Goal: Find specific page/section: Find specific page/section

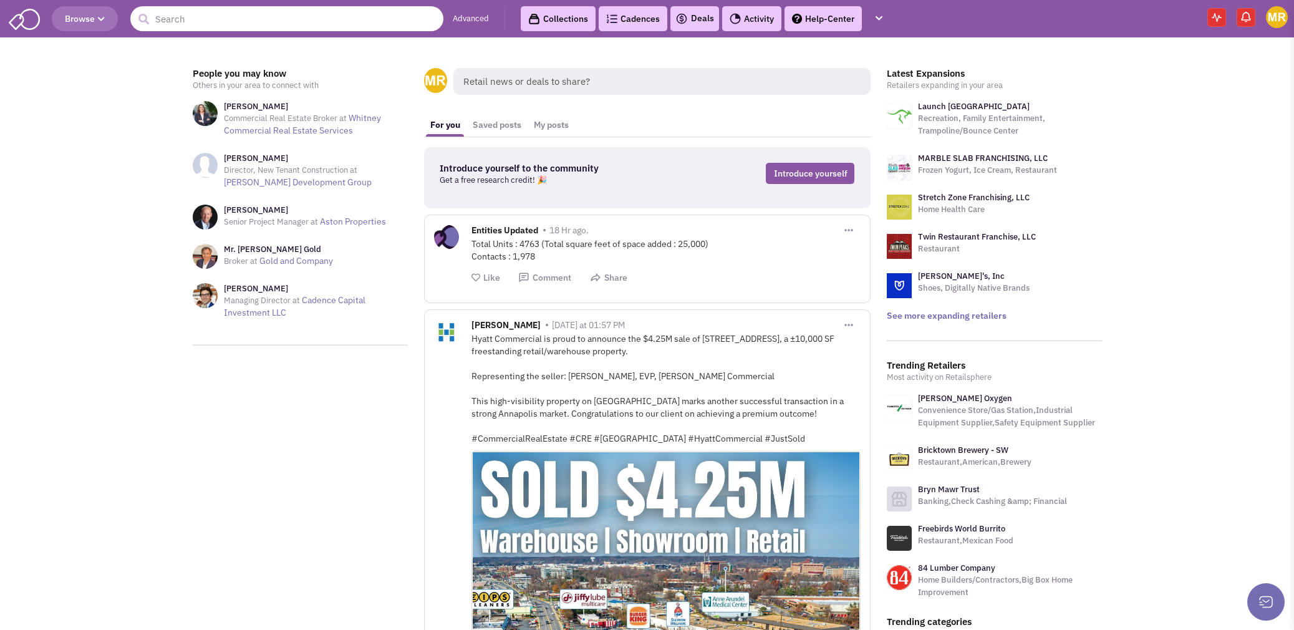
click at [187, 19] on input "text" at bounding box center [286, 18] width 313 height 25
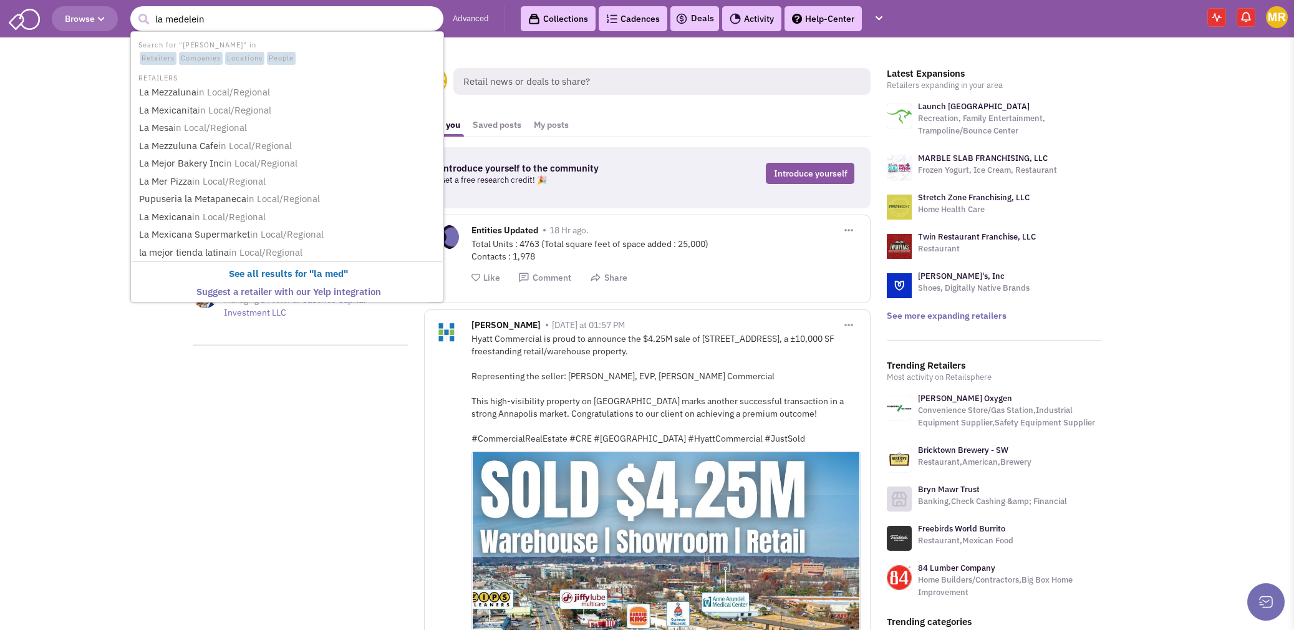
type input "la medeleine"
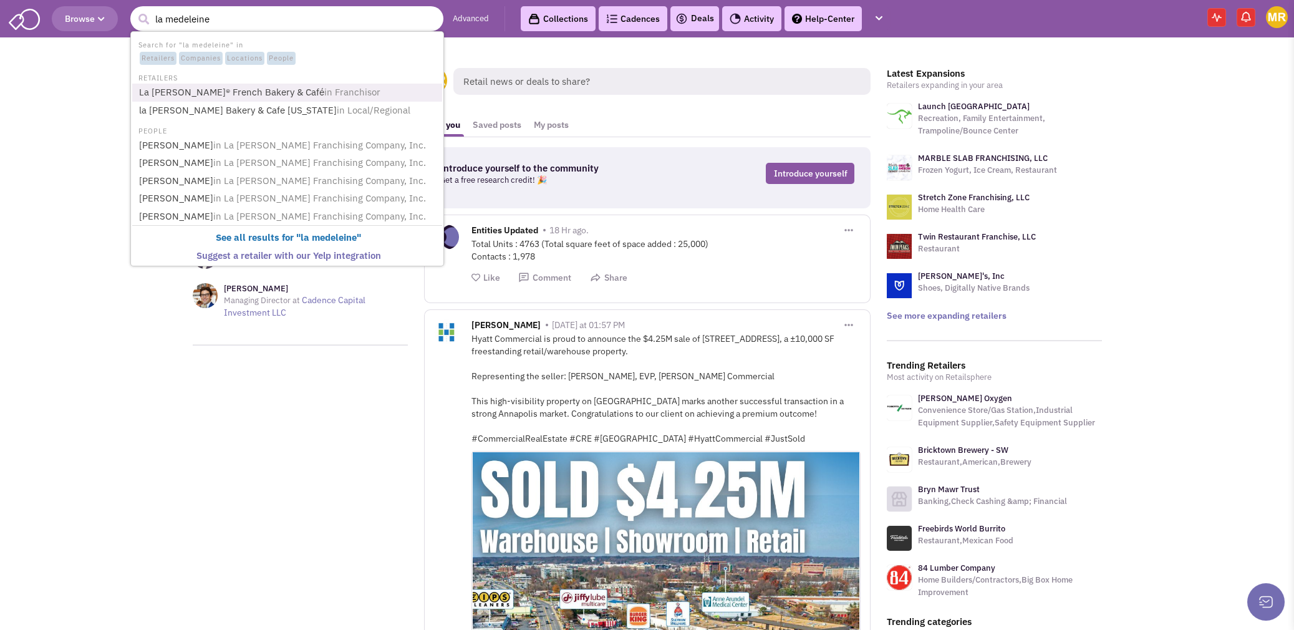
click at [219, 89] on link "La [PERSON_NAME]® French Bakery & Café in Franchisor" at bounding box center [288, 92] width 306 height 17
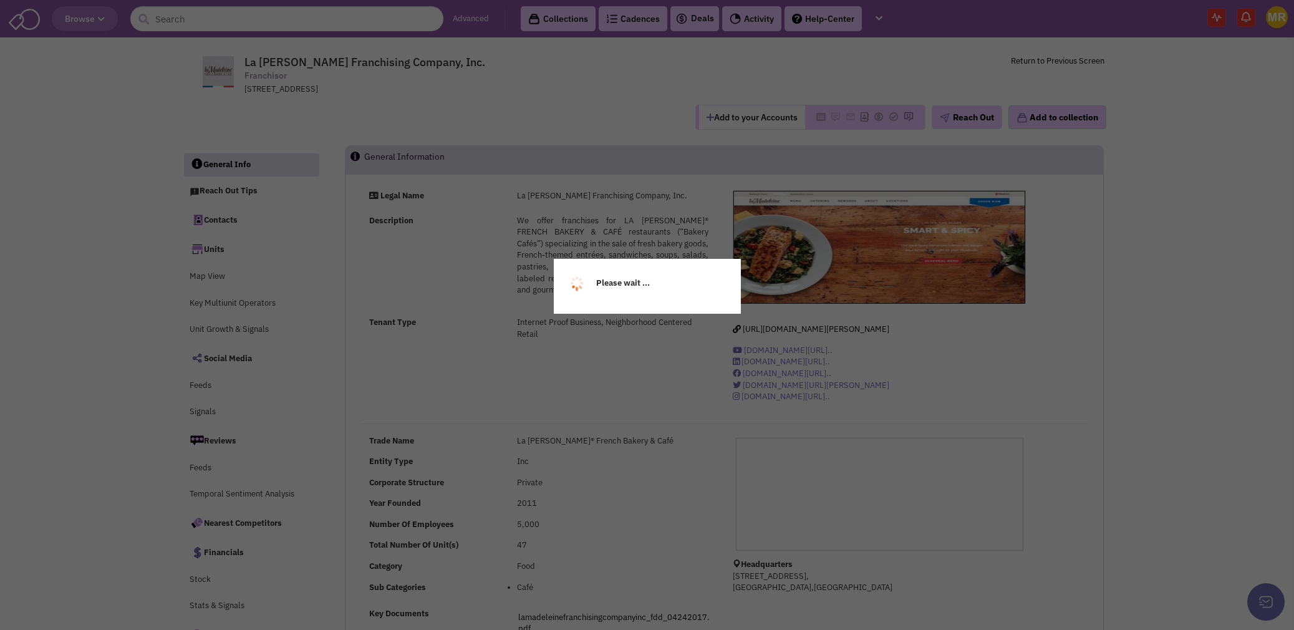
select select
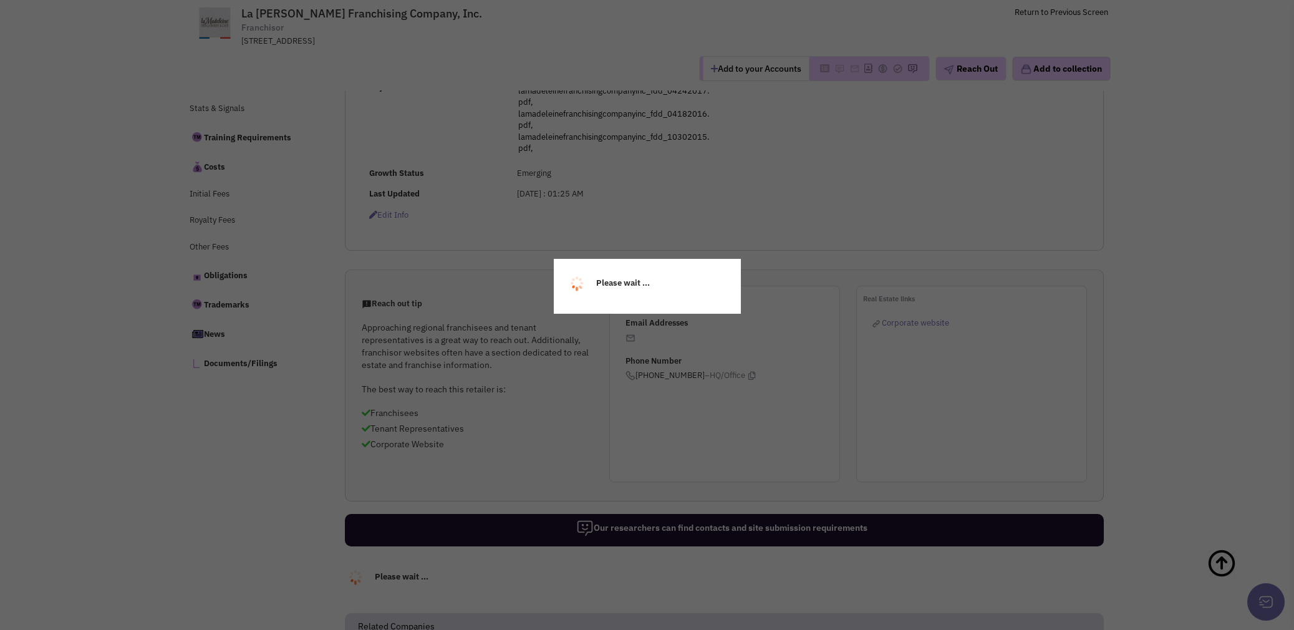
select select
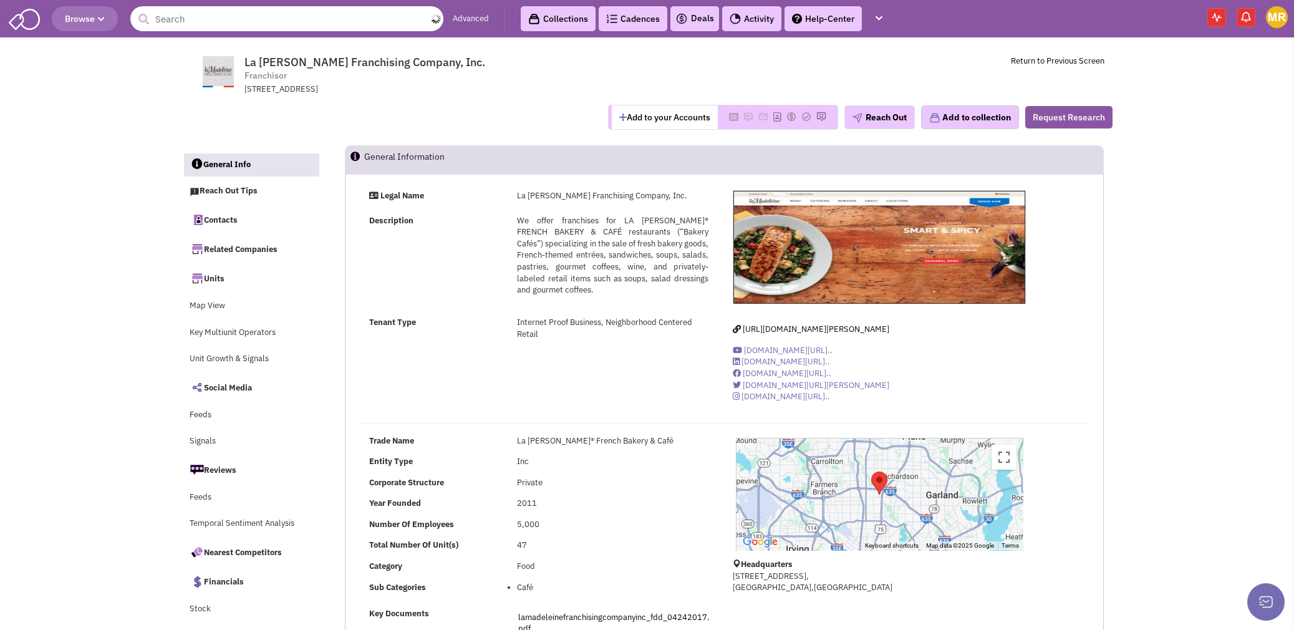
click at [243, 9] on input "text" at bounding box center [286, 18] width 313 height 25
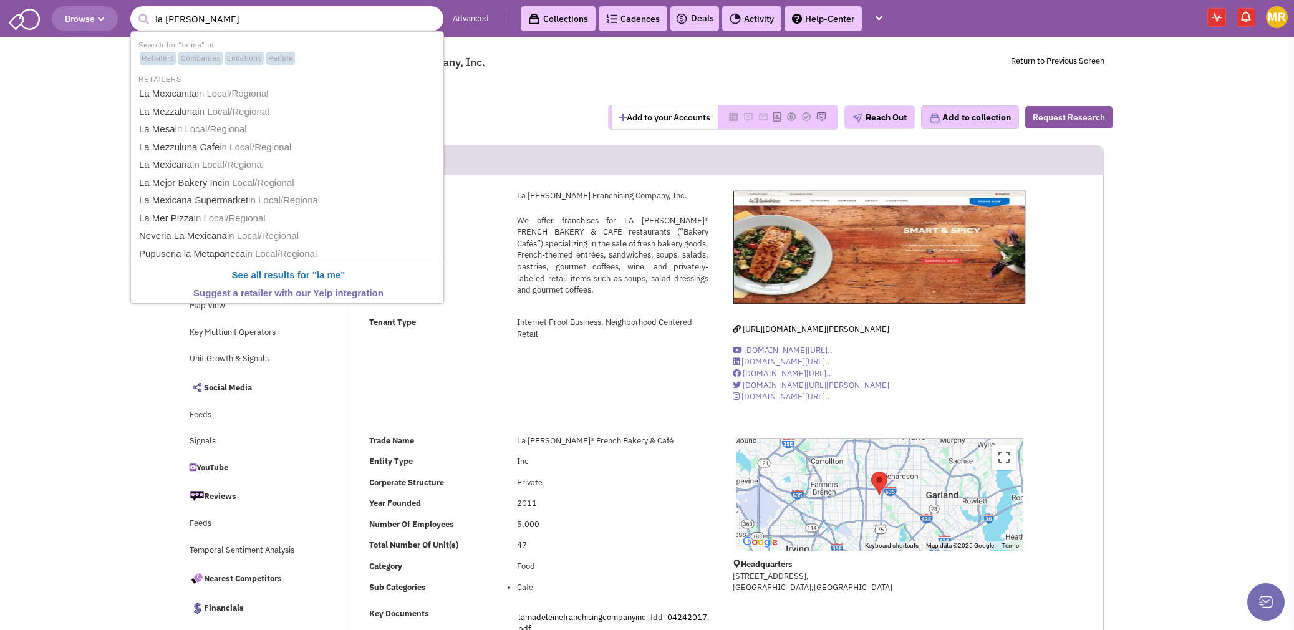
type input "la [PERSON_NAME]"
click at [134, 10] on button "submit" at bounding box center [143, 19] width 19 height 19
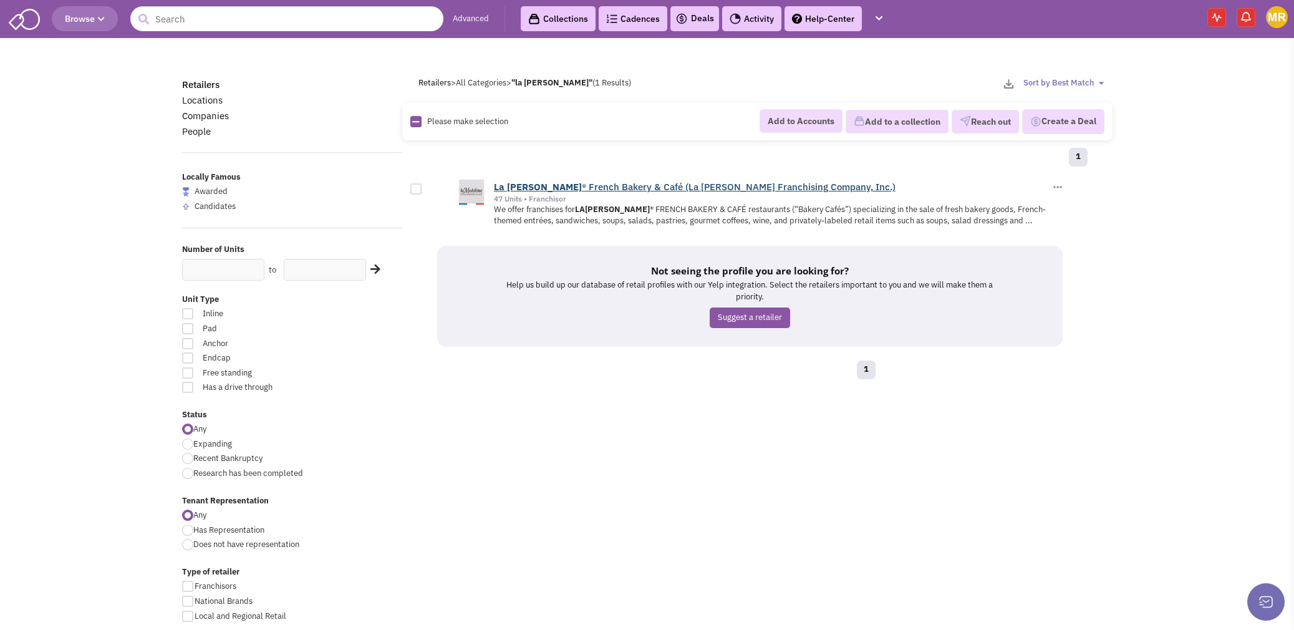
click at [606, 186] on link "La Madeleine ® French Bakery & Café (La Madeleine Franchising Company, Inc.)" at bounding box center [694, 187] width 401 height 12
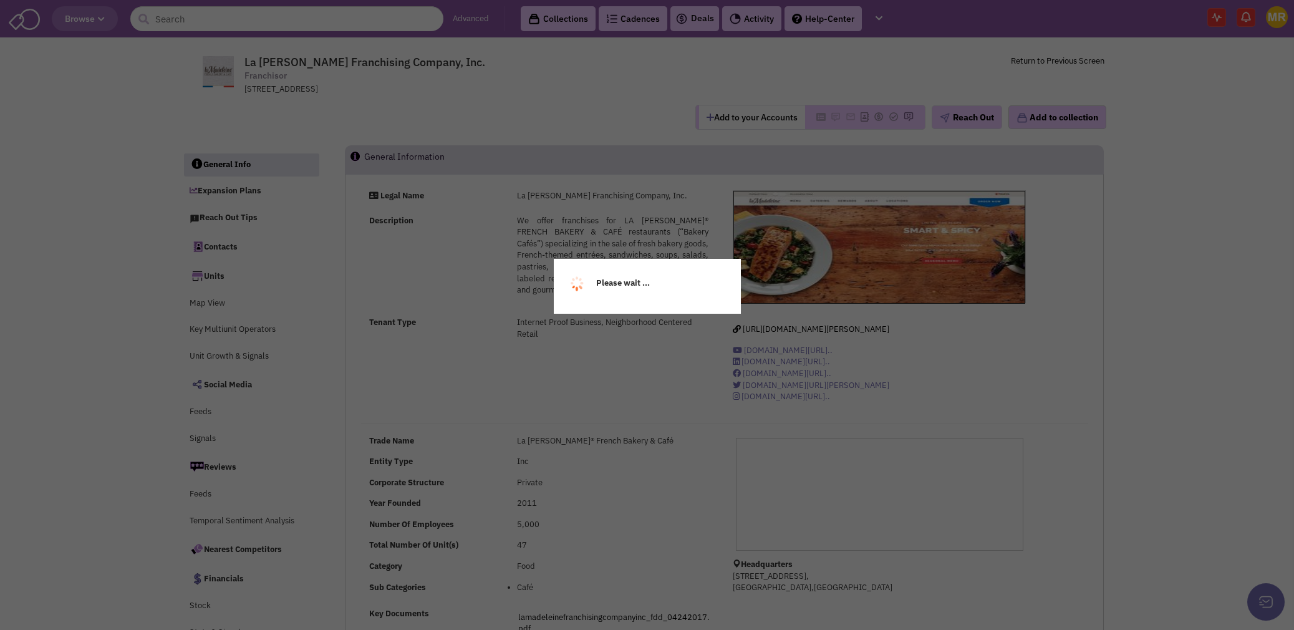
select select
